Goal: Information Seeking & Learning: Learn about a topic

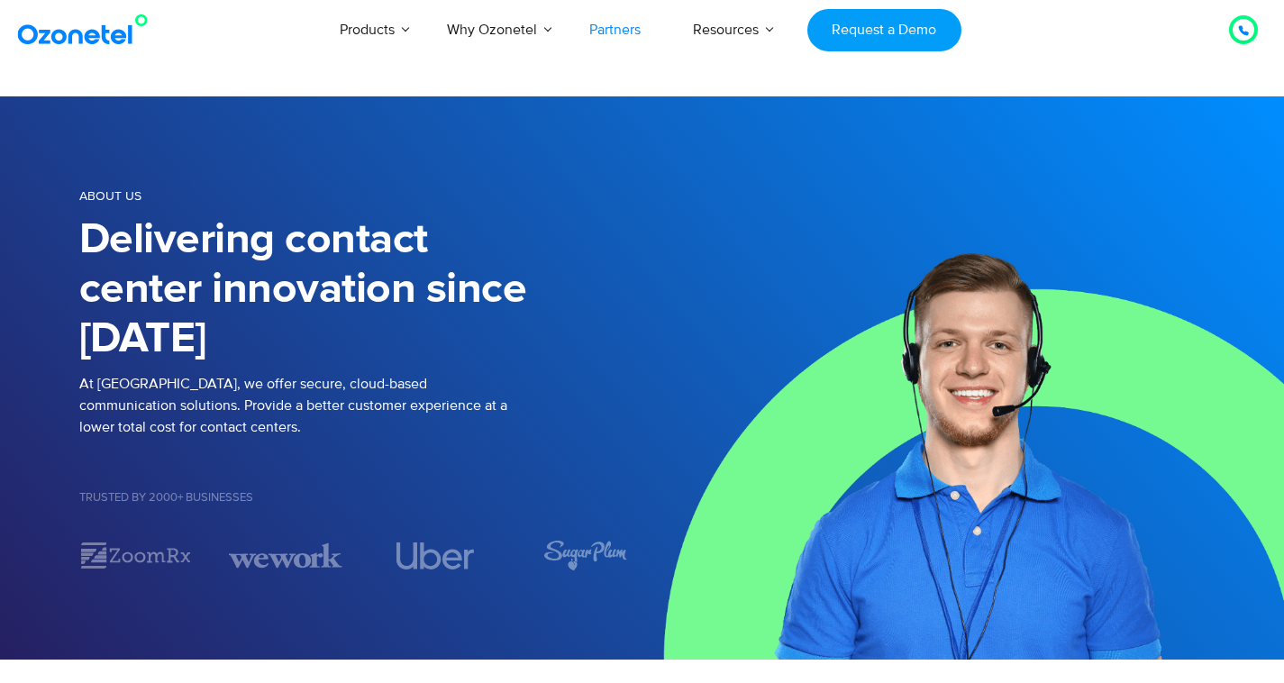
click at [628, 40] on link "Partners" at bounding box center [615, 29] width 104 height 59
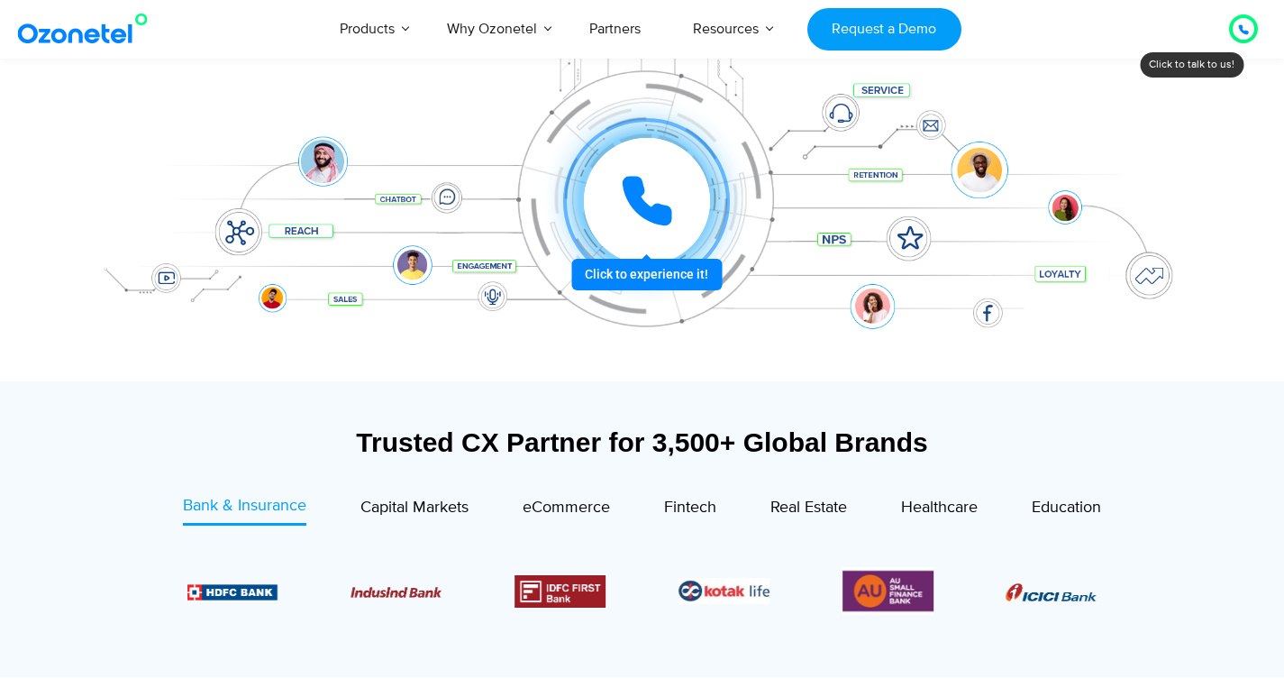
scroll to position [360, 0]
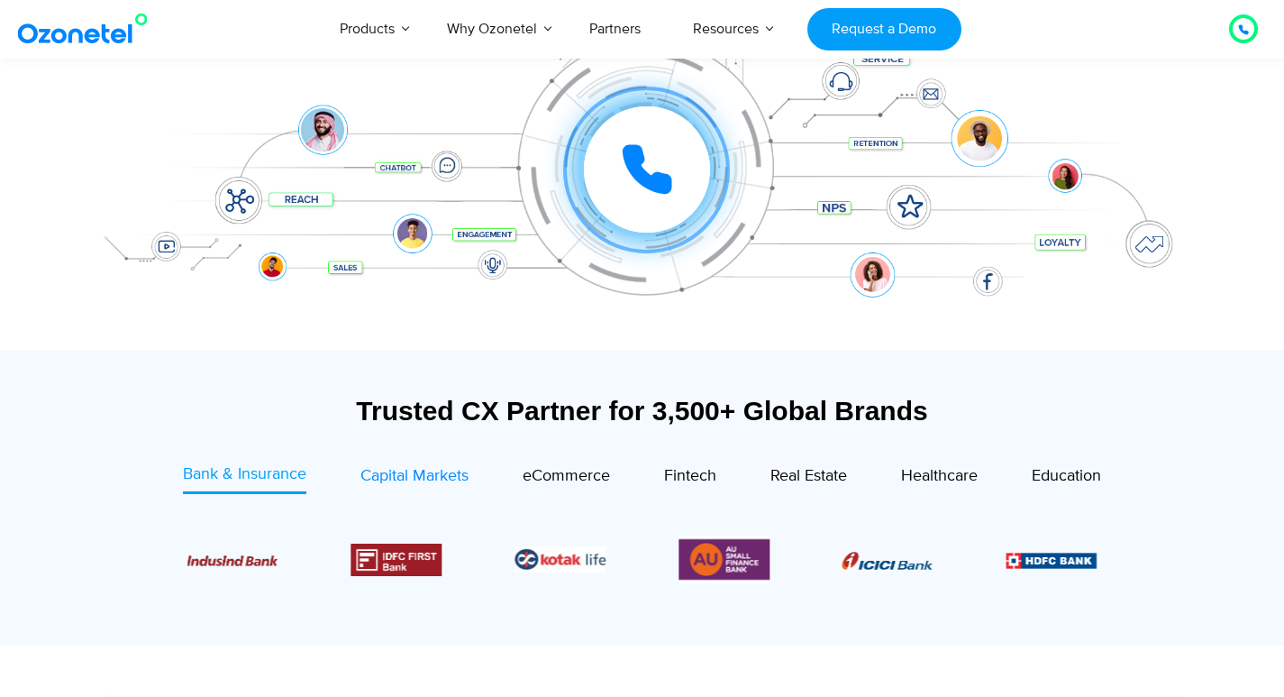
click at [426, 482] on span "Capital Markets" at bounding box center [414, 476] width 108 height 20
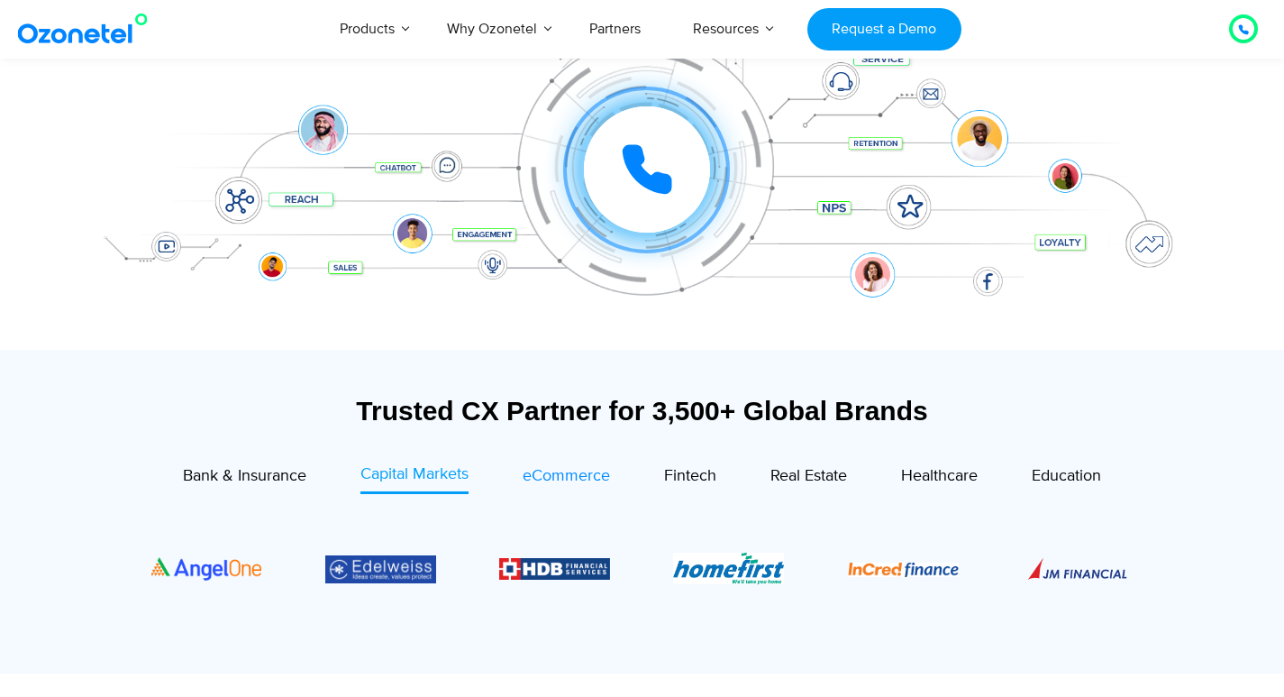
click at [561, 473] on span "eCommerce" at bounding box center [566, 476] width 87 height 20
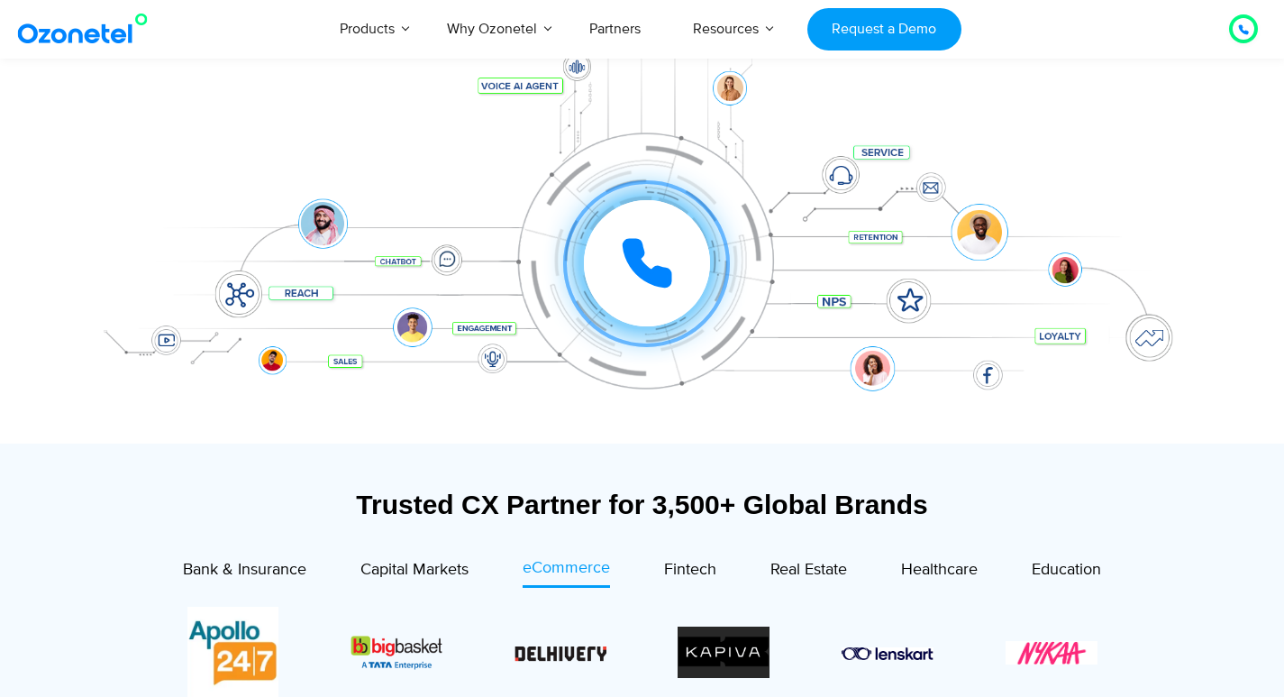
scroll to position [270, 0]
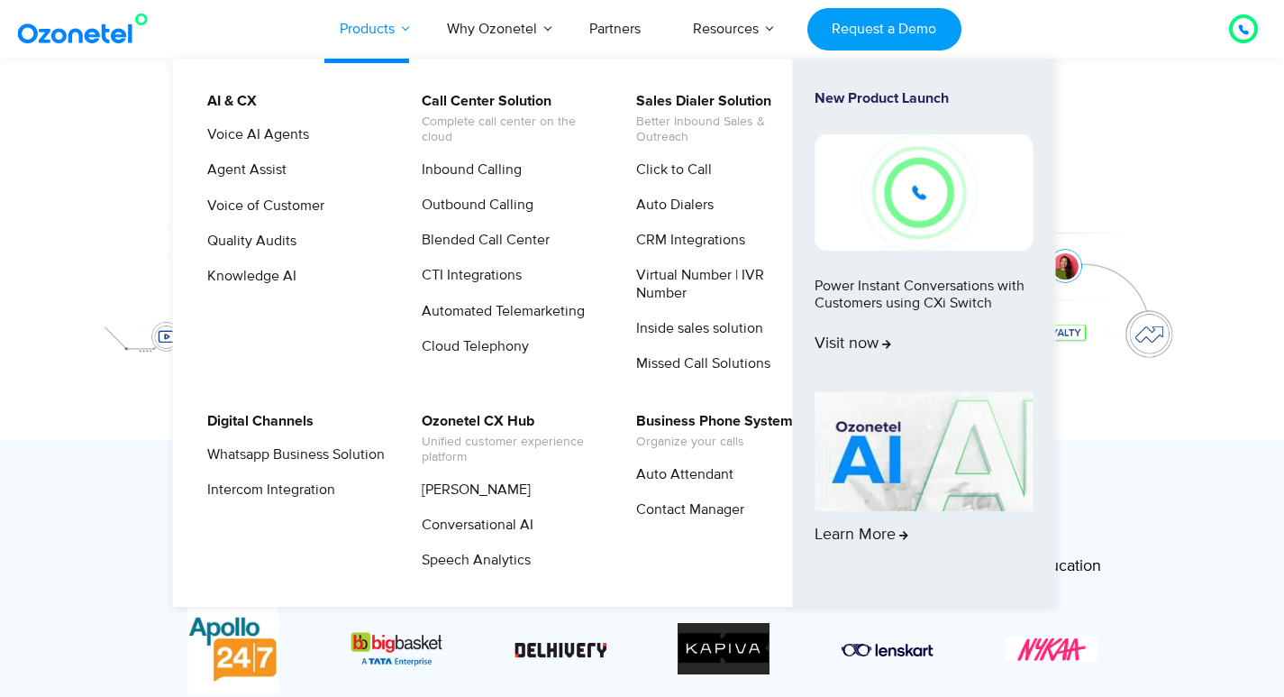
click at [377, 30] on link "Products" at bounding box center [367, 28] width 107 height 59
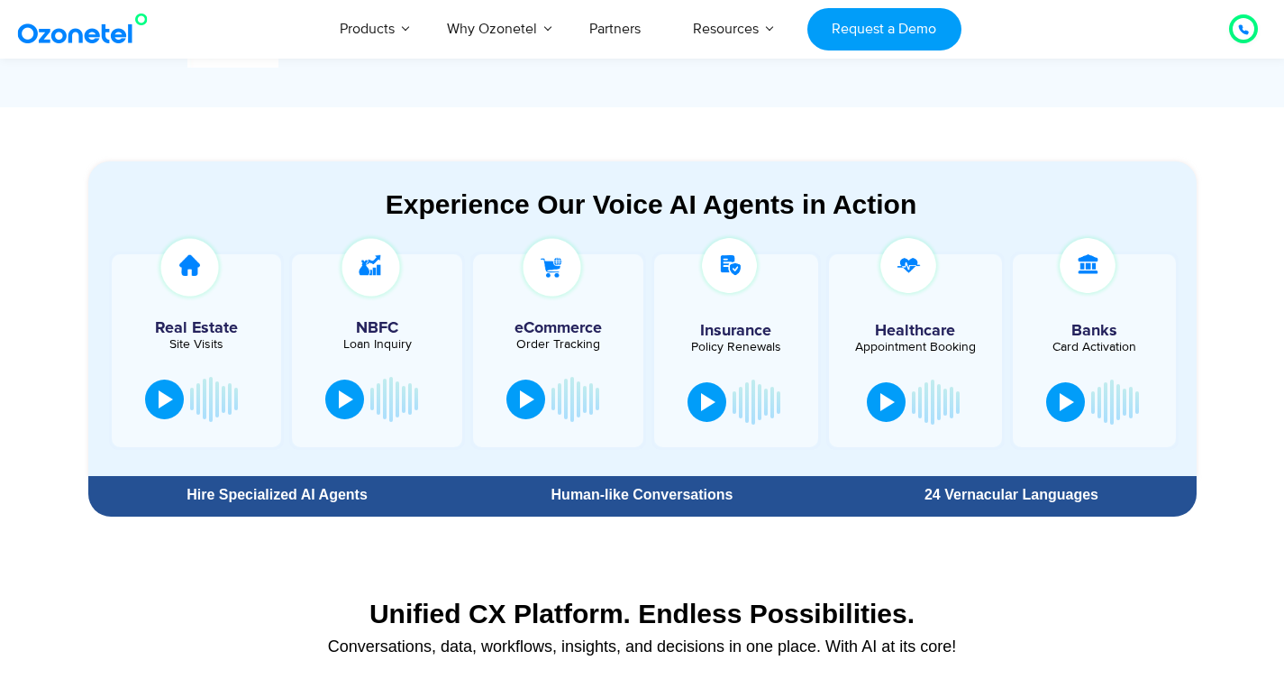
scroll to position [901, 0]
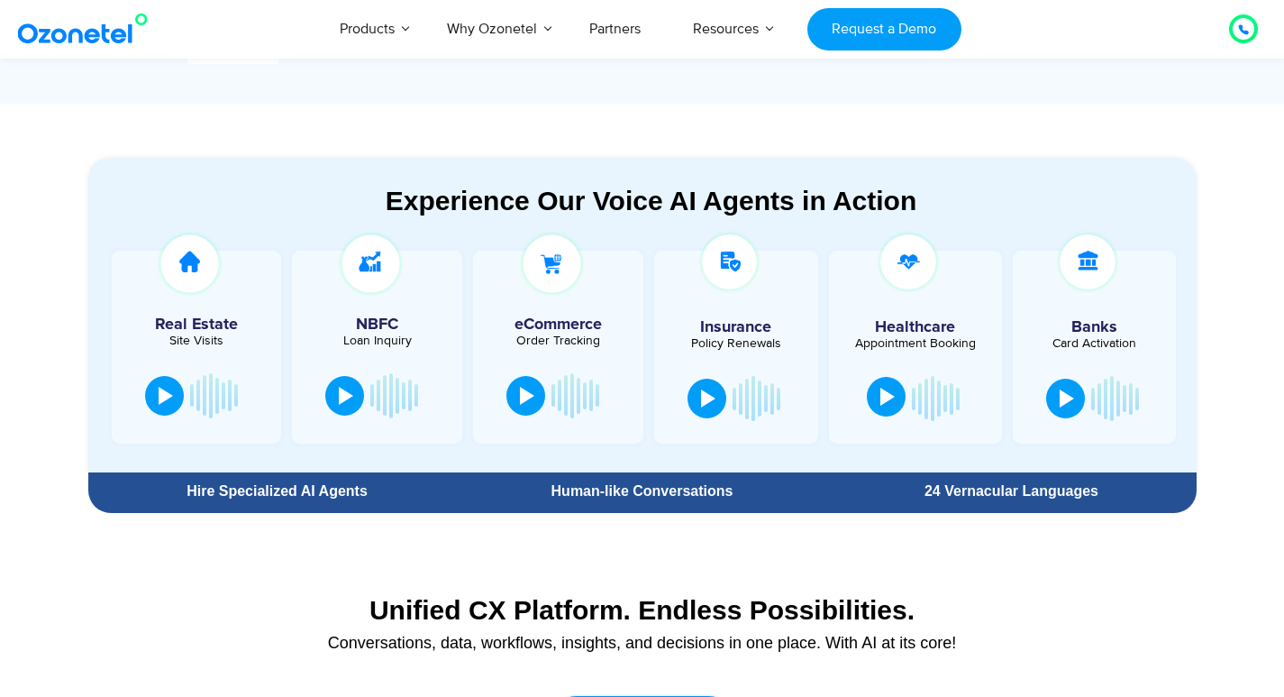
click at [885, 402] on div at bounding box center [887, 396] width 14 height 18
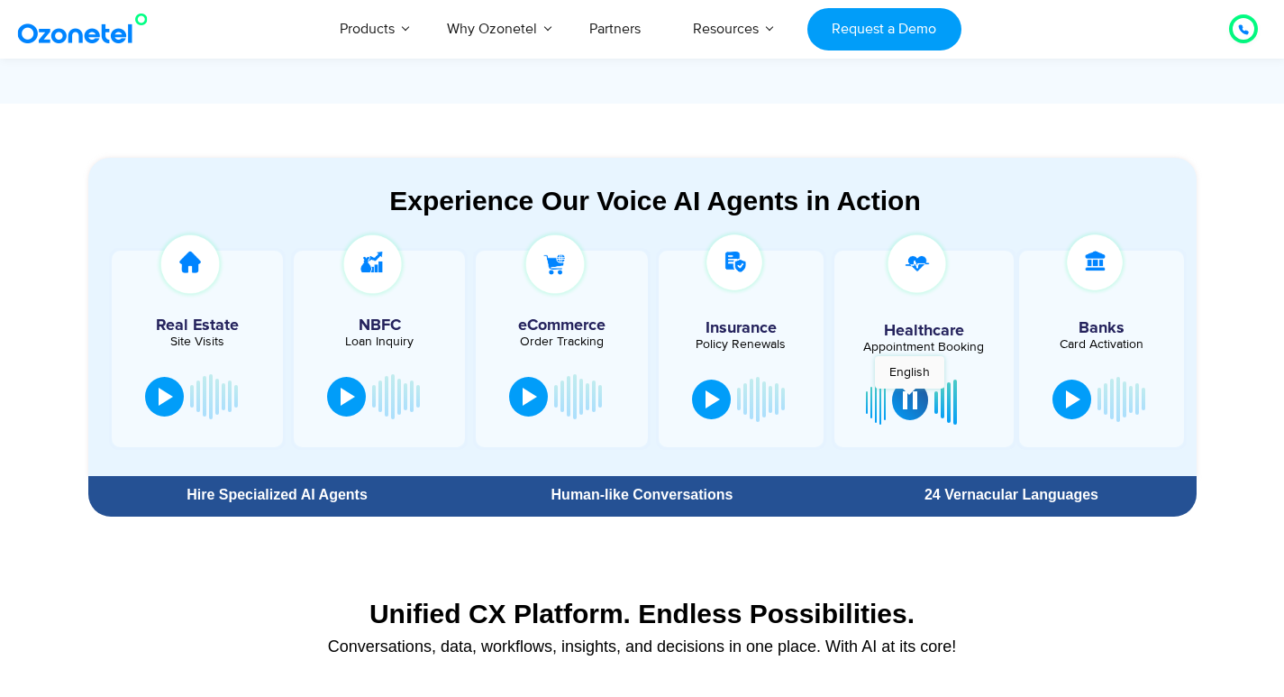
click at [909, 397] on div at bounding box center [910, 400] width 14 height 18
